Goal: Information Seeking & Learning: Find specific page/section

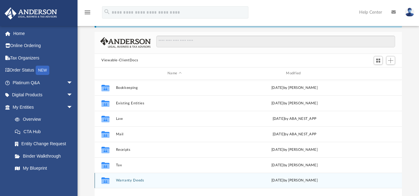
scroll to position [28, 0]
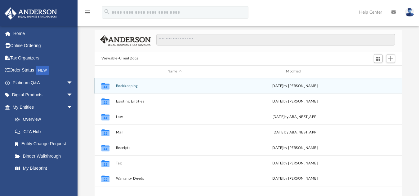
click at [206, 79] on div "Collaborated Folder Bookkeeping Fri May 24 2024 by Charles Rogler" at bounding box center [248, 86] width 307 height 16
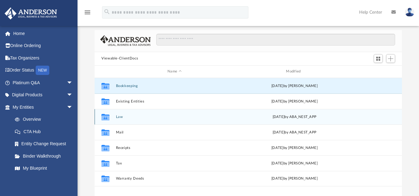
click at [146, 121] on div "Collaborated Folder Law Tue Aug 5 2025 by ABA_NEST_APP" at bounding box center [248, 117] width 307 height 16
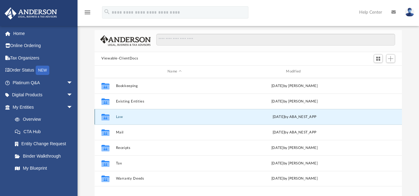
click at [146, 121] on div "Collaborated Folder Law Tue Aug 5 2025 by ABA_NEST_APP" at bounding box center [248, 117] width 307 height 16
click at [125, 118] on button "Law" at bounding box center [174, 117] width 117 height 4
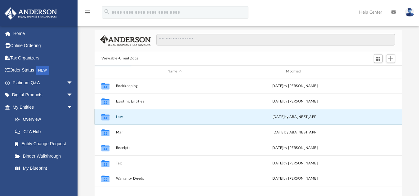
click at [125, 118] on button "Law" at bounding box center [174, 117] width 117 height 4
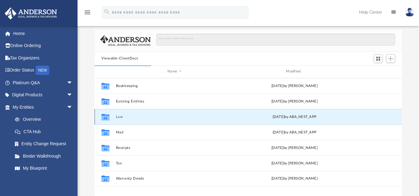
click at [125, 118] on button "Law" at bounding box center [174, 117] width 117 height 4
click at [125, 116] on button "Law" at bounding box center [174, 117] width 117 height 4
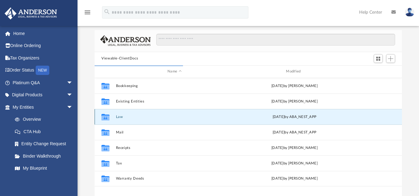
click at [127, 124] on div "Collaborated Folder Law Tue Aug 5 2025 by ABA_NEST_APP" at bounding box center [248, 117] width 307 height 16
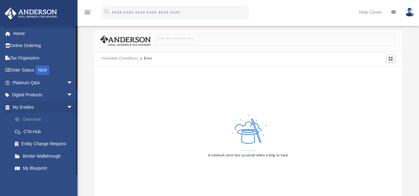
click at [39, 114] on link "Overview" at bounding box center [46, 120] width 74 height 12
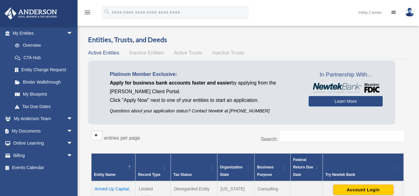
click at [177, 54] on span "Active Trusts" at bounding box center [188, 52] width 29 height 5
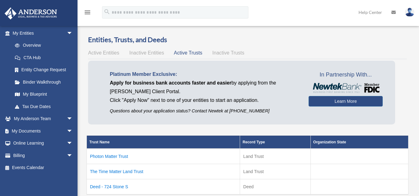
click at [177, 54] on span "Active Trusts" at bounding box center [188, 52] width 29 height 5
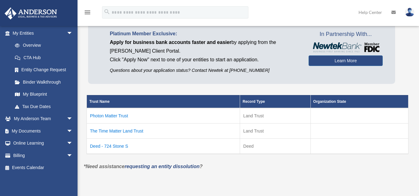
scroll to position [43, 0]
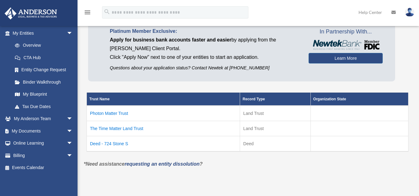
click at [114, 145] on td "Deed - 724 Stone S" at bounding box center [163, 144] width 153 height 16
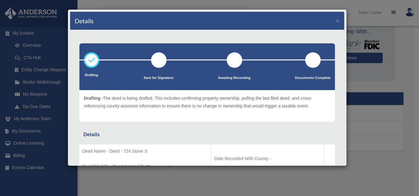
scroll to position [39, 0]
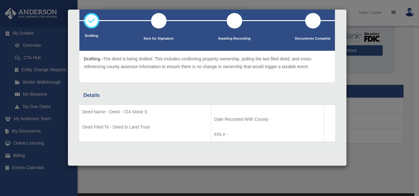
click at [167, 150] on div "Drafting Sent for Signature Details" at bounding box center [207, 73] width 274 height 164
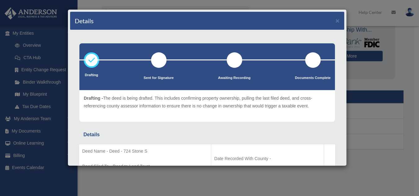
scroll to position [44, 0]
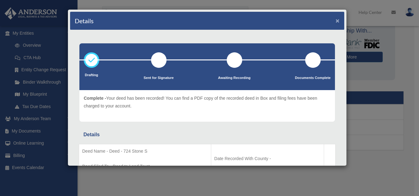
click at [336, 20] on button "×" at bounding box center [338, 20] width 4 height 7
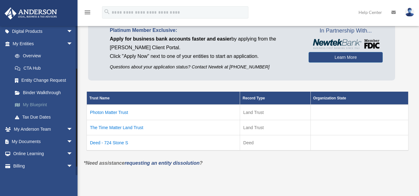
scroll to position [62, 0]
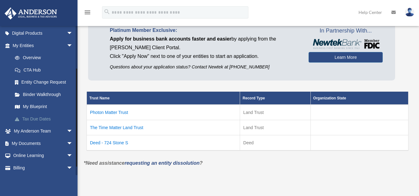
click at [53, 119] on link "Tax Due Dates" at bounding box center [46, 119] width 74 height 12
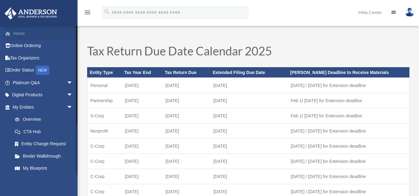
click at [40, 38] on link "Home" at bounding box center [43, 33] width 78 height 12
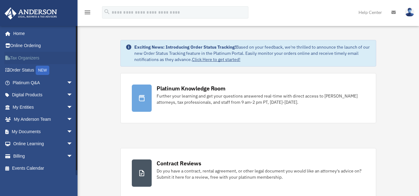
click at [52, 58] on link "Tax Organizers" at bounding box center [43, 58] width 78 height 12
